Goal: Communication & Community: Connect with others

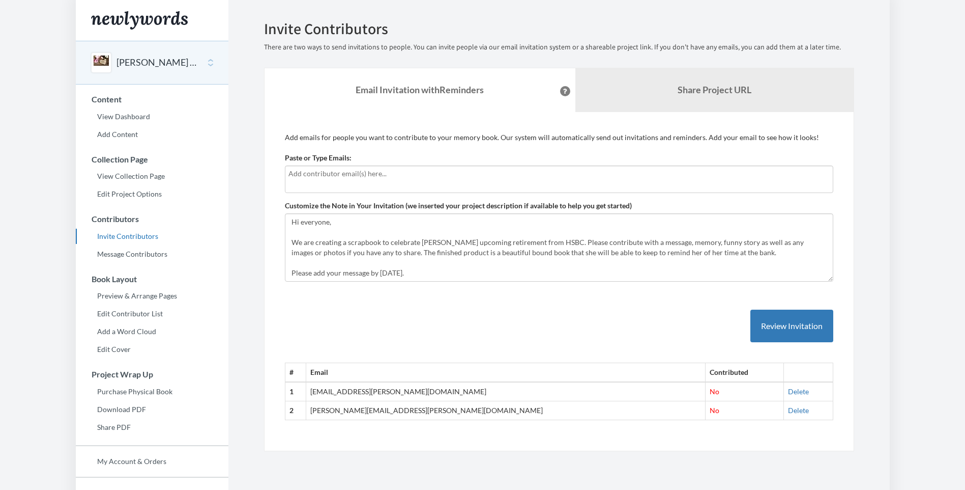
click at [308, 175] on input "text" at bounding box center [559, 173] width 541 height 11
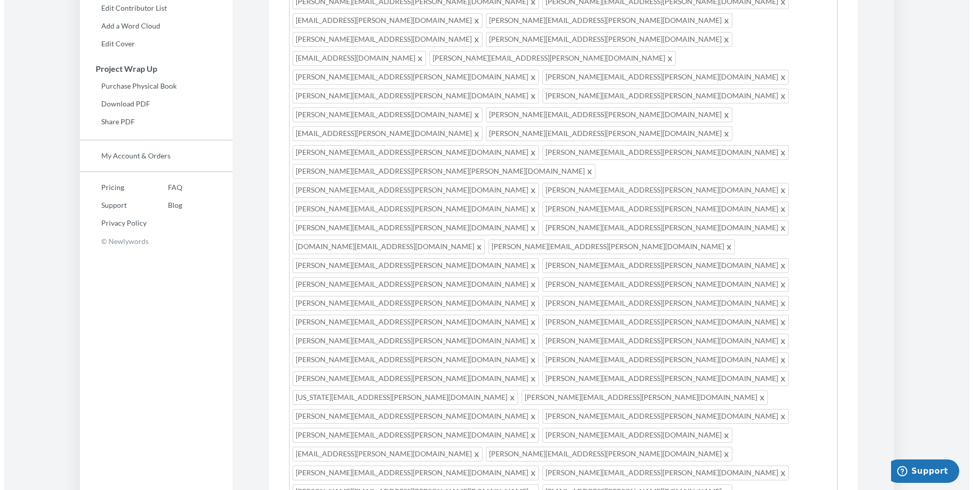
scroll to position [344, 0]
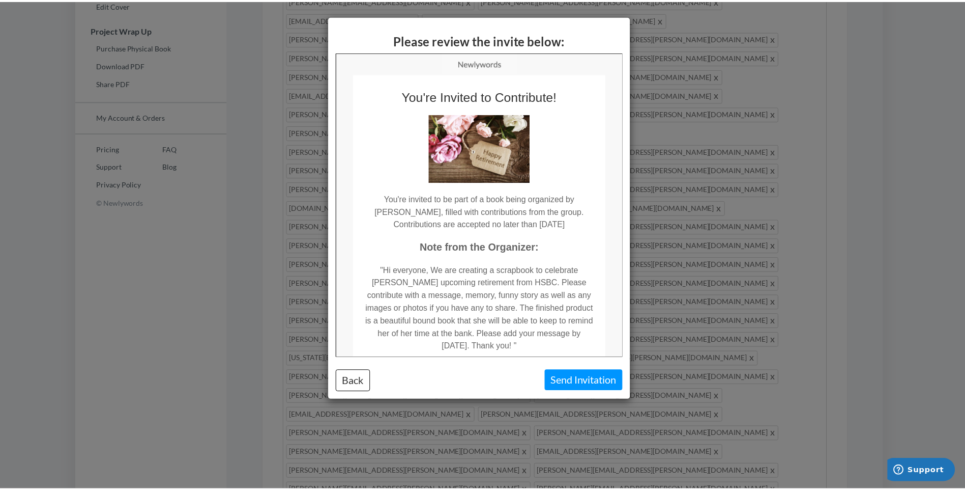
scroll to position [0, 0]
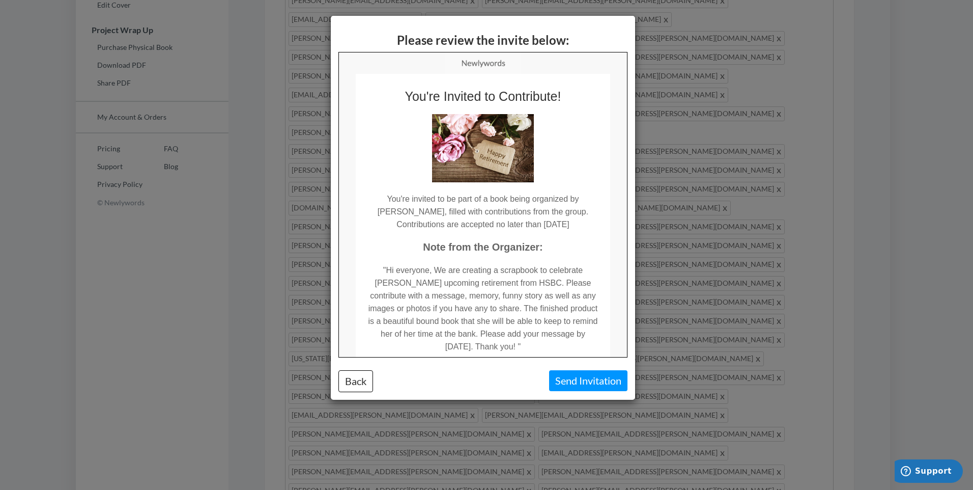
click at [492, 210] on td "You're invited to be part of a book being organized by [PERSON_NAME], filled wi…" at bounding box center [482, 206] width 254 height 48
drag, startPoint x: 492, startPoint y: 210, endPoint x: 440, endPoint y: 201, distance: 52.8
click at [443, 203] on td "You're invited to be part of a book being organized by [PERSON_NAME], filled wi…" at bounding box center [482, 206] width 254 height 48
click at [396, 210] on td "You're invited to be part of a book being organized by [PERSON_NAME], filled wi…" at bounding box center [482, 206] width 254 height 48
click at [396, 212] on td "You're invited to be part of a book being organized by [PERSON_NAME], filled wi…" at bounding box center [482, 206] width 254 height 48
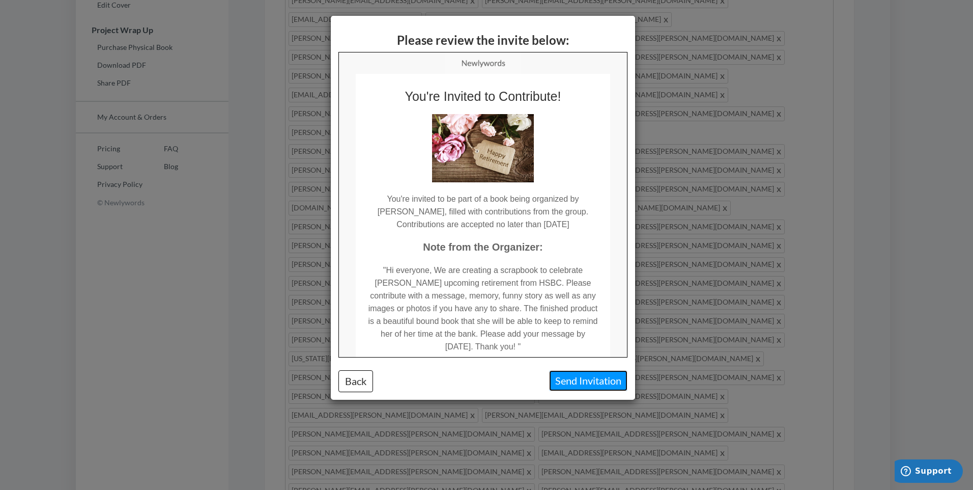
click at [580, 378] on button "Send Invitation" at bounding box center [588, 380] width 78 height 21
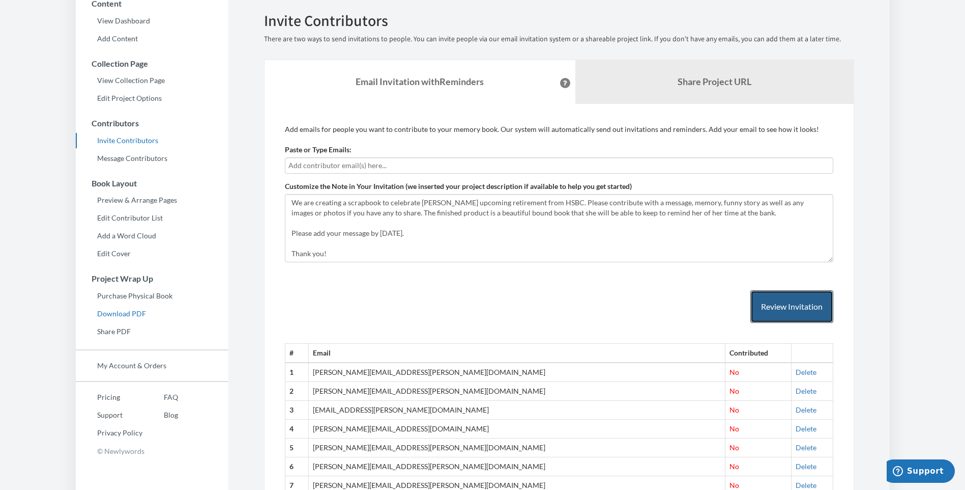
scroll to position [204, 0]
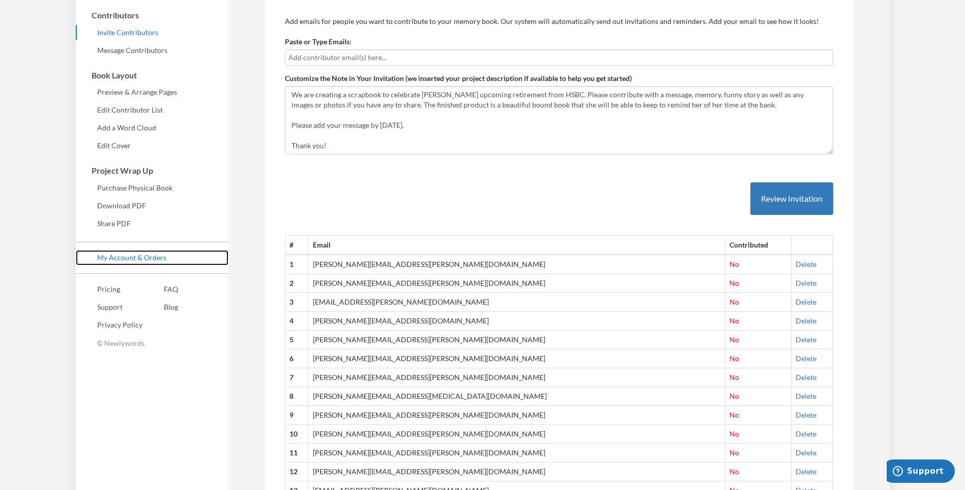
click at [124, 255] on link "My Account & Orders" at bounding box center [152, 257] width 153 height 15
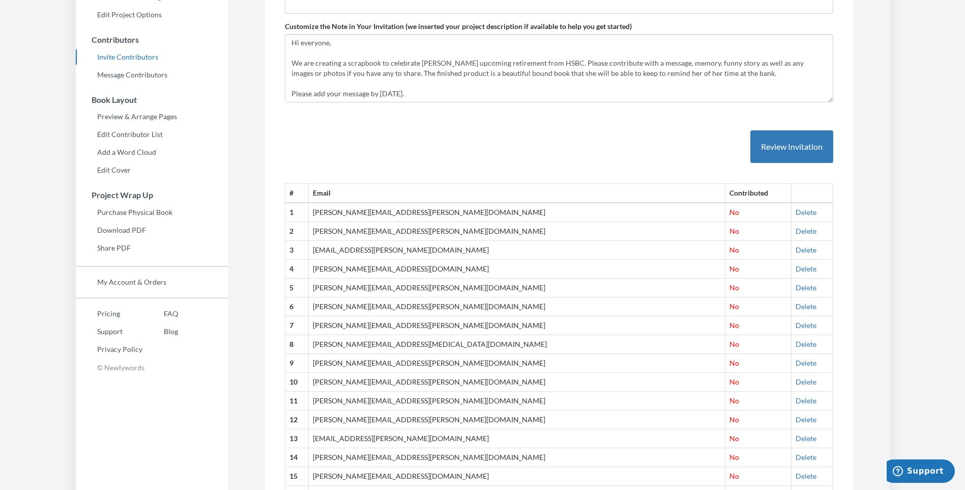
scroll to position [204, 0]
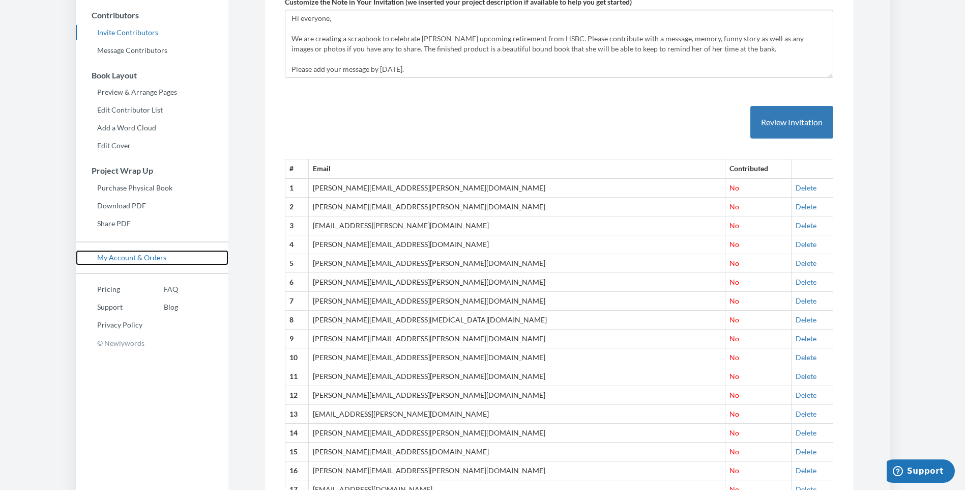
click at [126, 260] on link "My Account & Orders" at bounding box center [152, 257] width 153 height 15
